Goal: Transaction & Acquisition: Purchase product/service

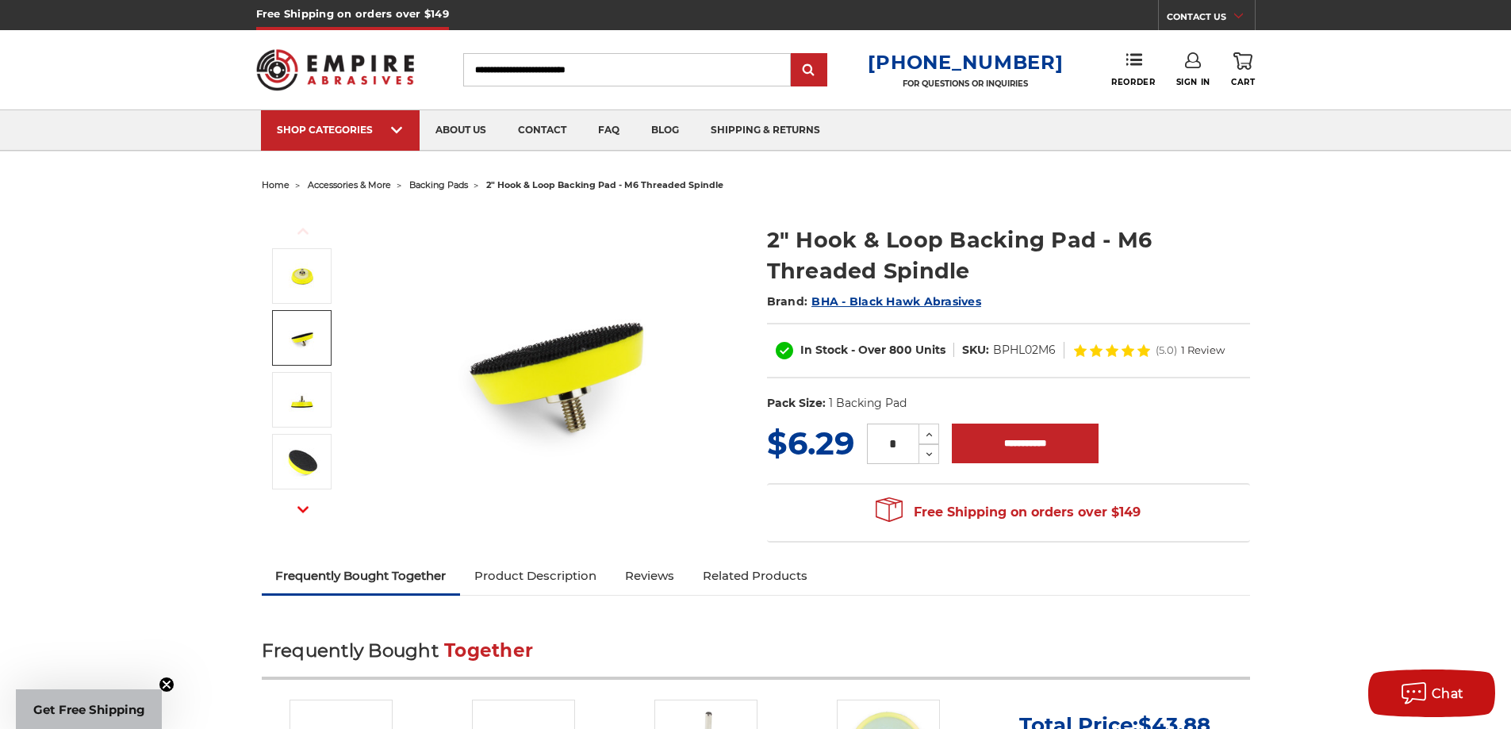
click at [296, 318] on img at bounding box center [302, 338] width 40 height 40
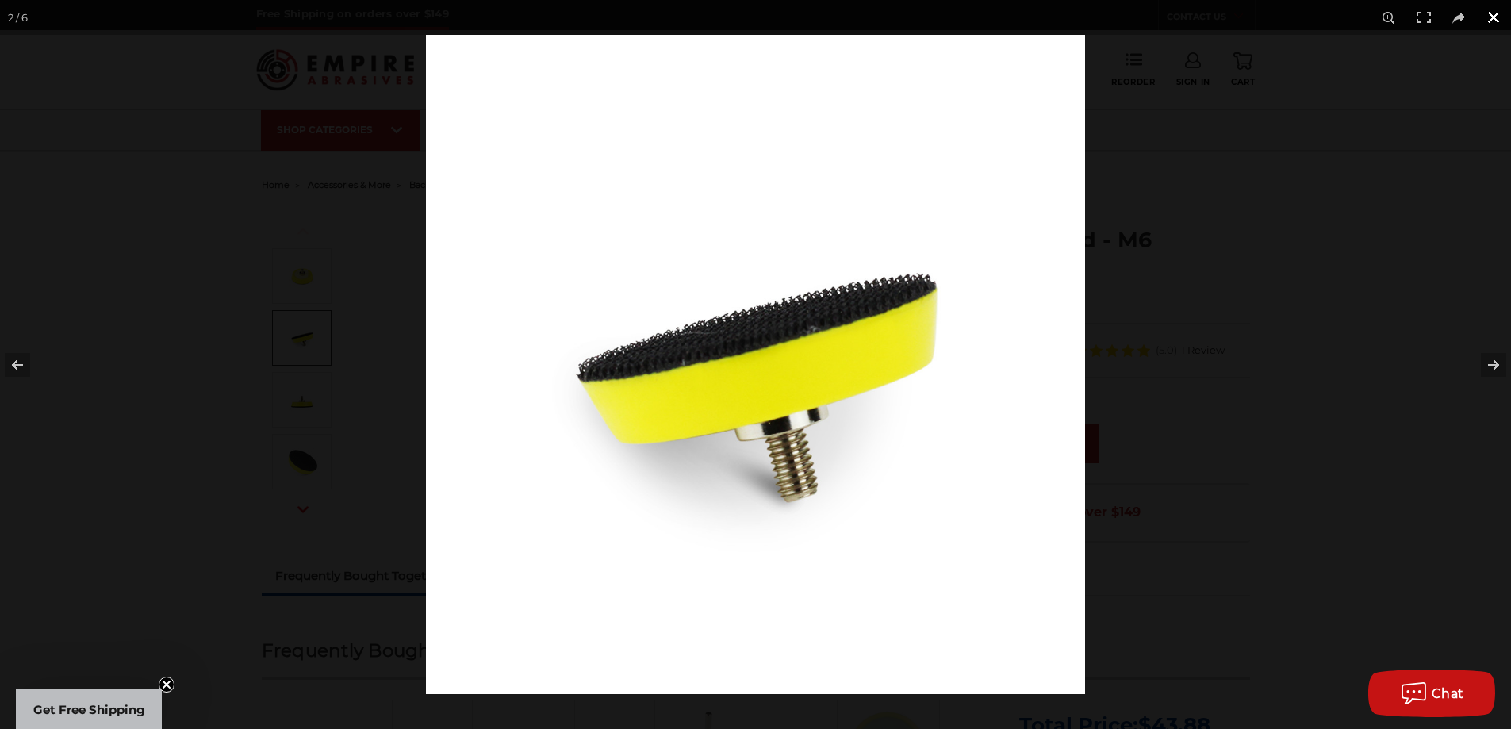
click at [139, 300] on div at bounding box center [755, 364] width 1511 height 729
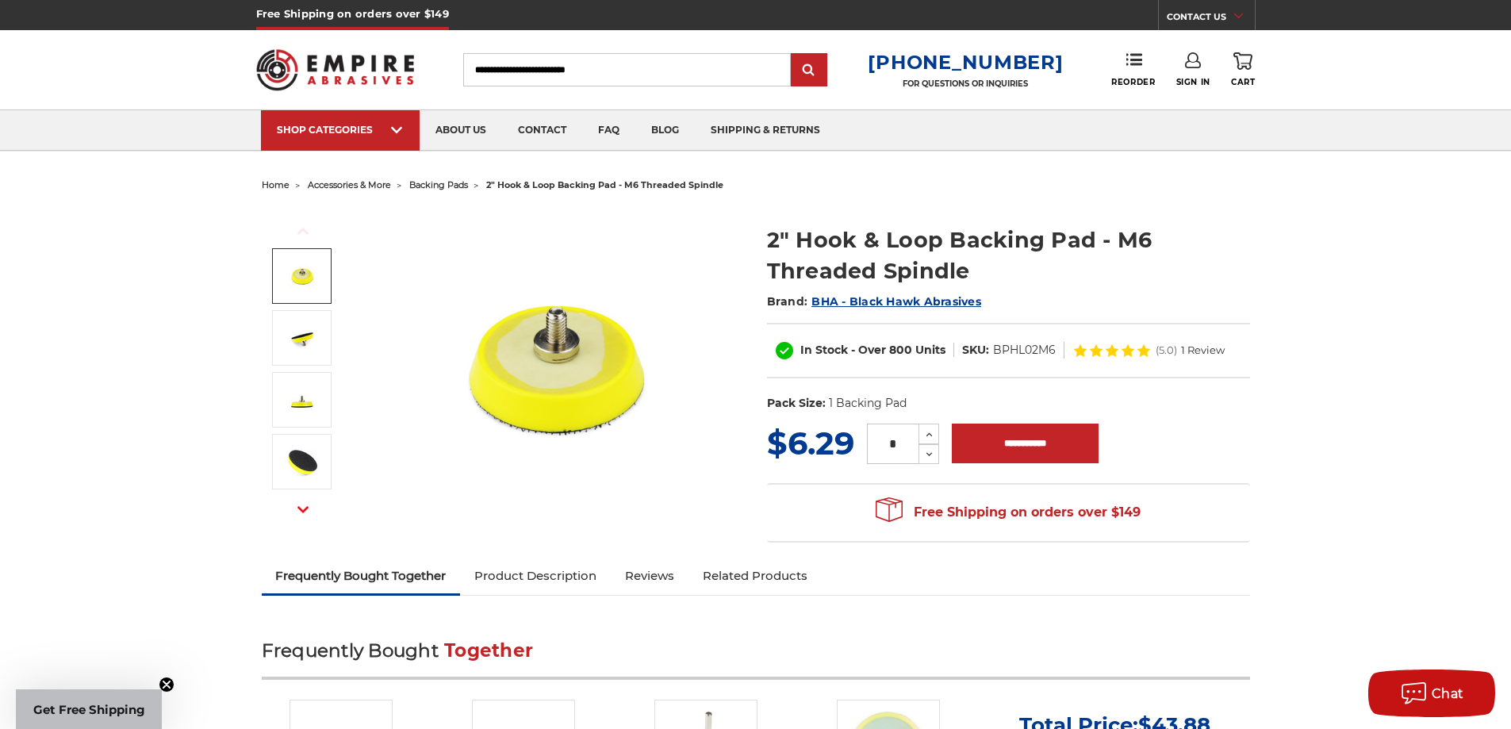
click at [317, 273] on img at bounding box center [302, 276] width 40 height 40
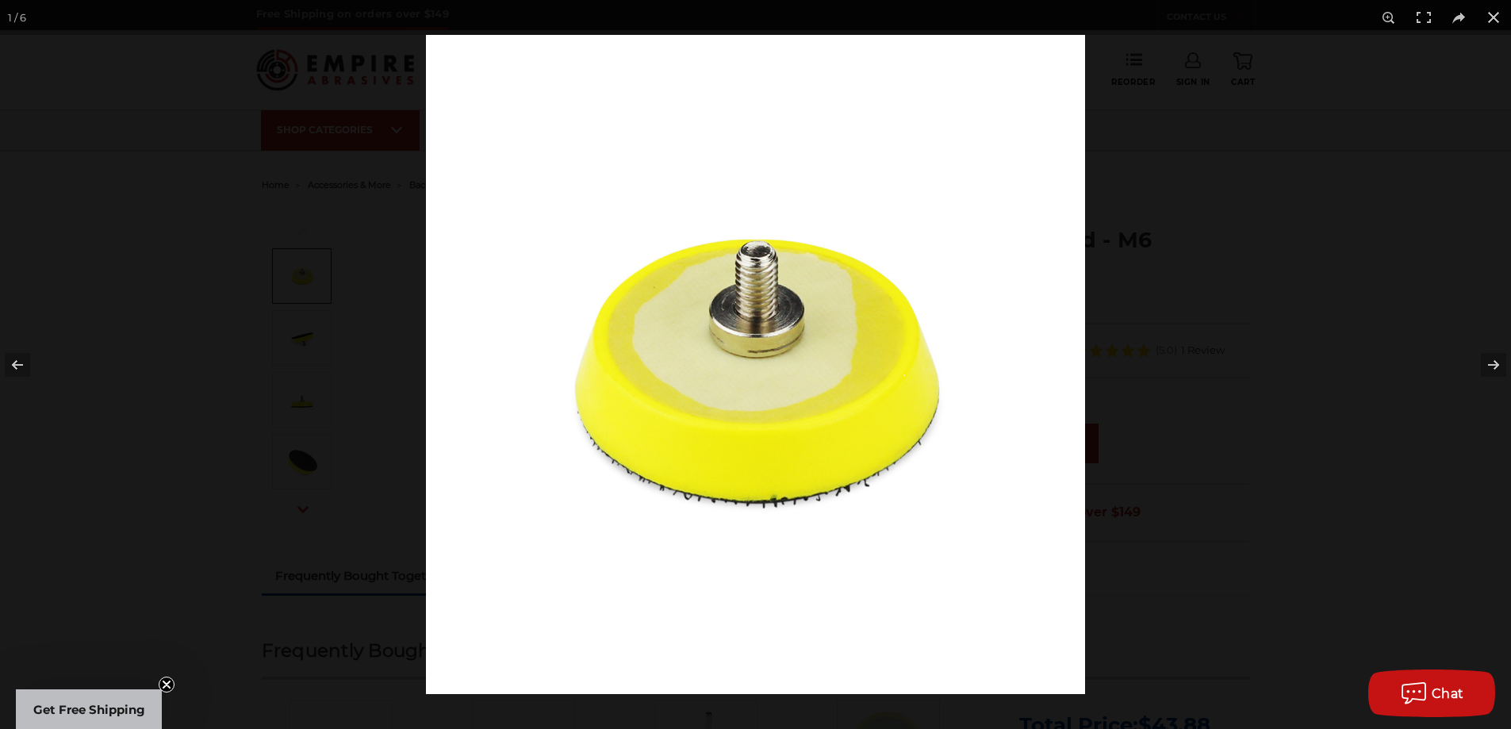
click at [326, 301] on div at bounding box center [755, 364] width 1511 height 729
